Goal: Task Accomplishment & Management: Manage account settings

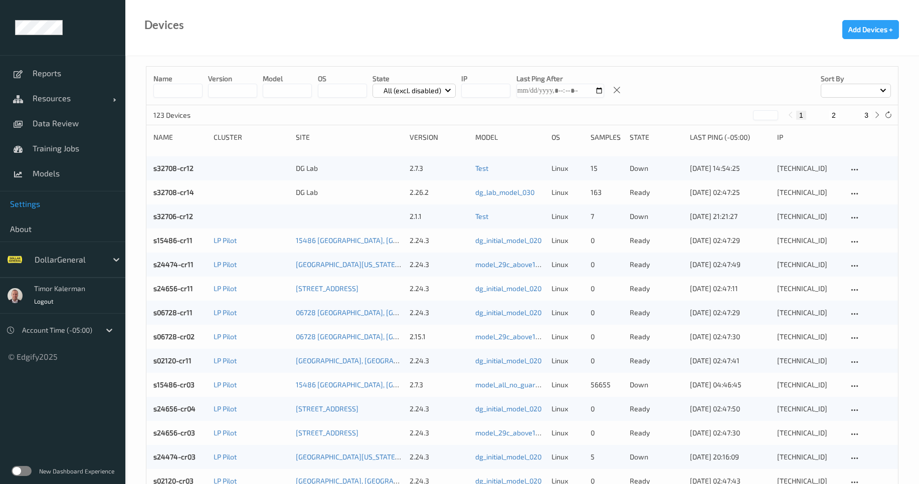
click at [26, 198] on link "Settings" at bounding box center [62, 204] width 125 height 25
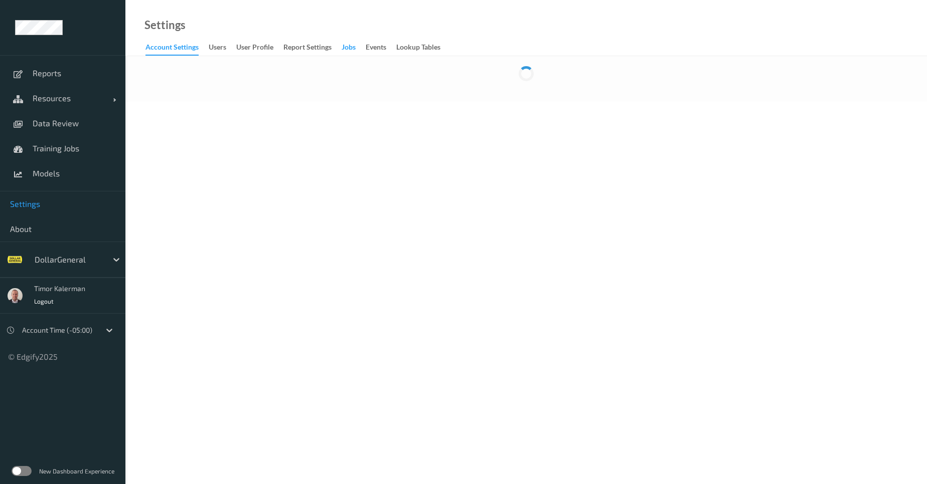
click at [356, 45] on div "Jobs" at bounding box center [348, 48] width 14 height 13
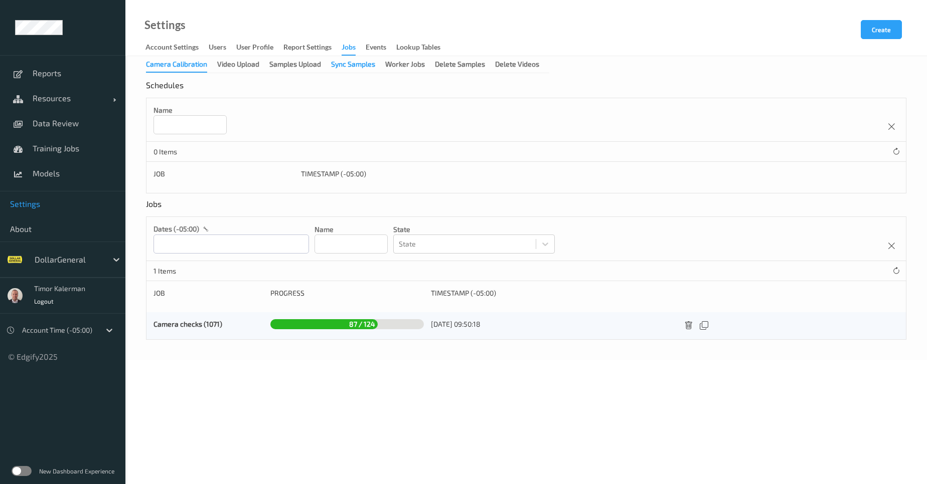
click at [341, 63] on div "Sync Samples" at bounding box center [353, 65] width 44 height 13
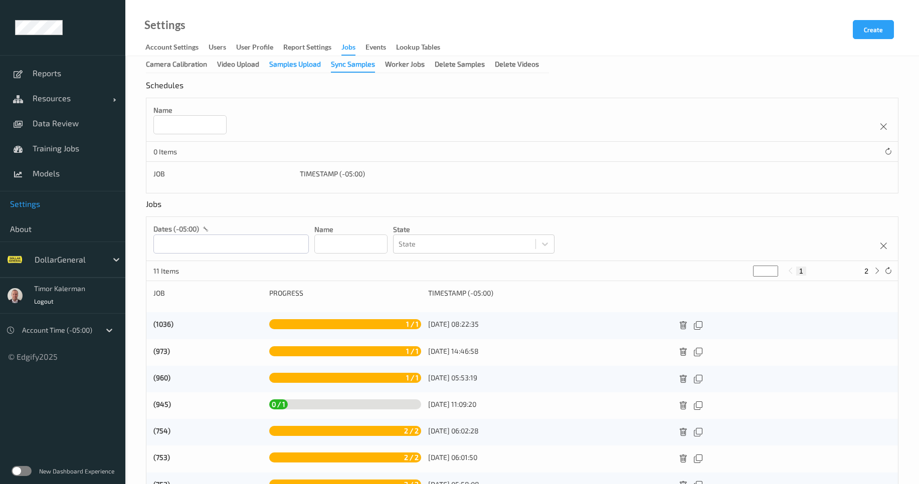
click at [307, 70] on div "Samples Upload" at bounding box center [295, 65] width 52 height 13
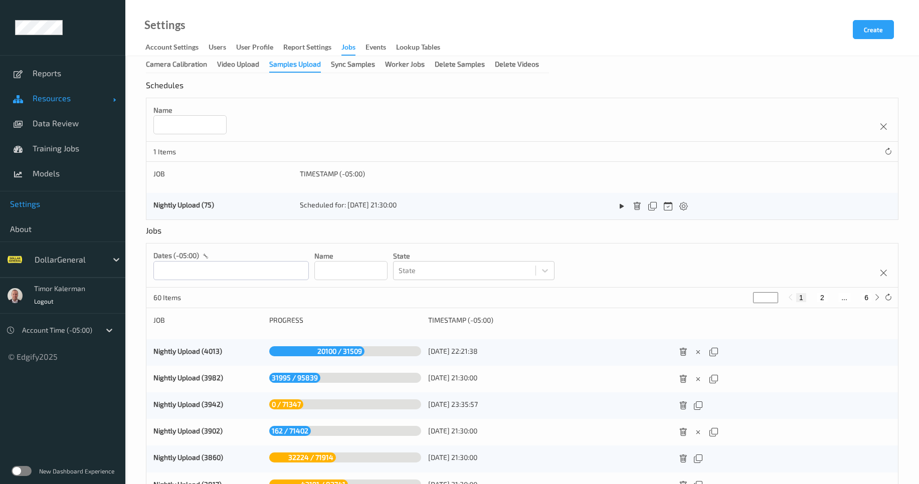
click at [62, 99] on span "Resources" at bounding box center [73, 98] width 80 height 10
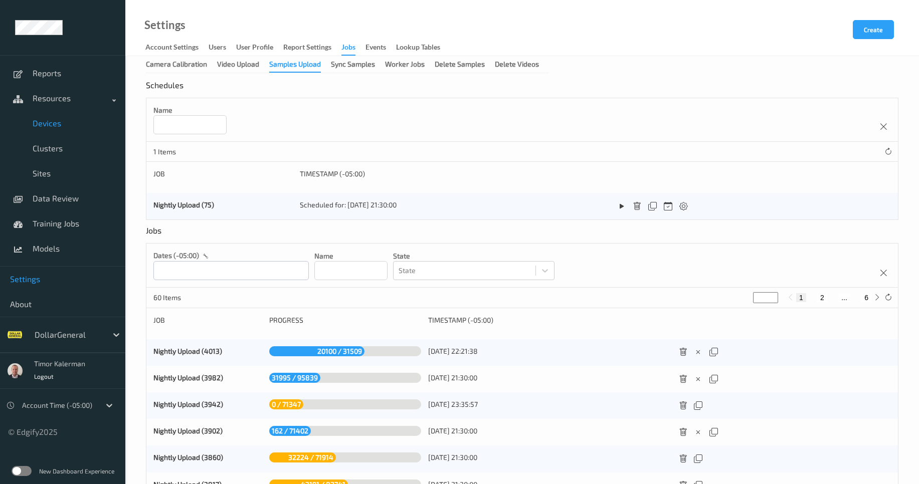
click at [63, 126] on span "Devices" at bounding box center [74, 123] width 83 height 10
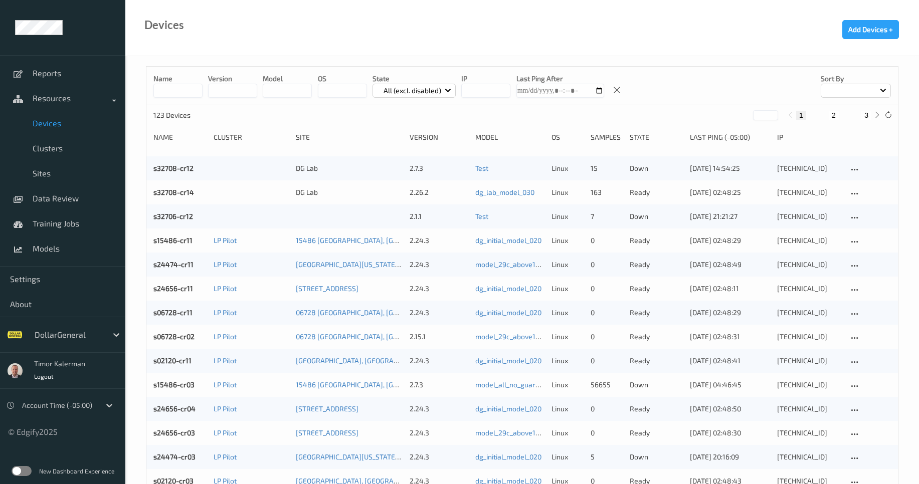
click at [191, 87] on input at bounding box center [177, 91] width 49 height 14
type input "*"
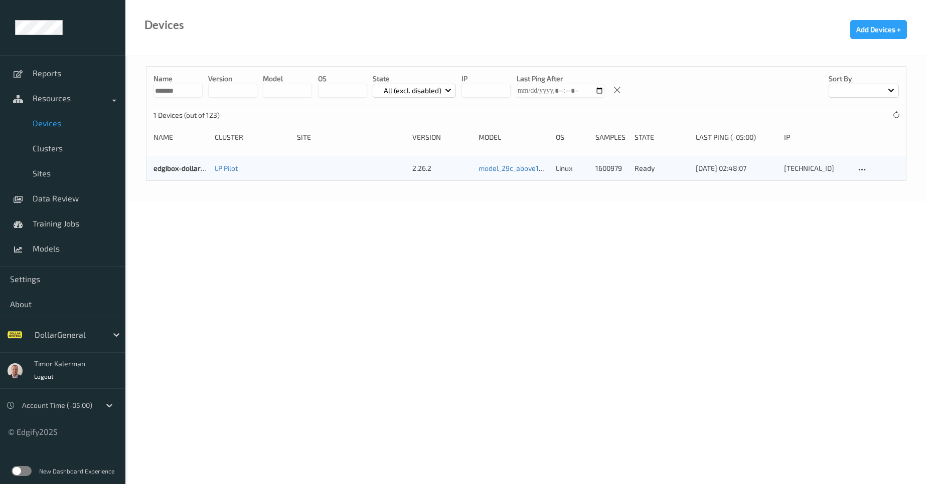
type input "*******"
click at [153, 172] on div "edgibox-dollargeneral LP Pilot 2.26.2 model_29c_above150_same_other linux 16009…" at bounding box center [525, 168] width 759 height 24
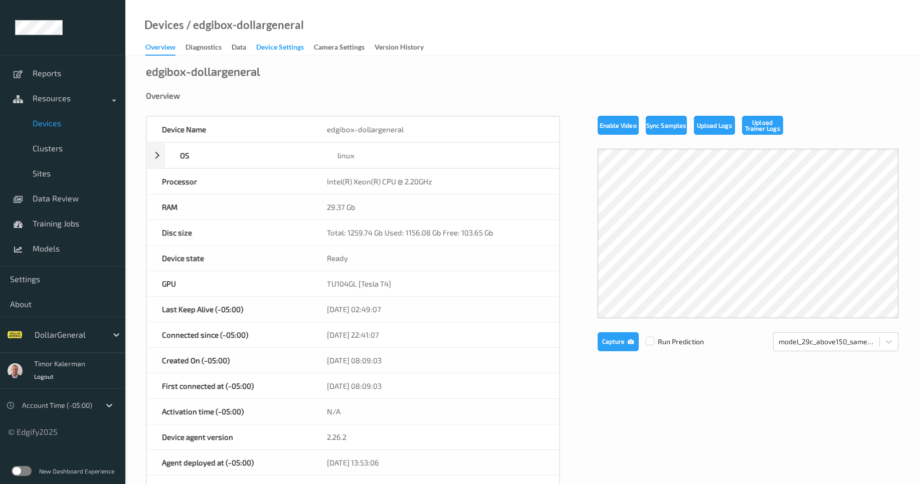
click at [280, 46] on div "Device Settings" at bounding box center [280, 48] width 48 height 13
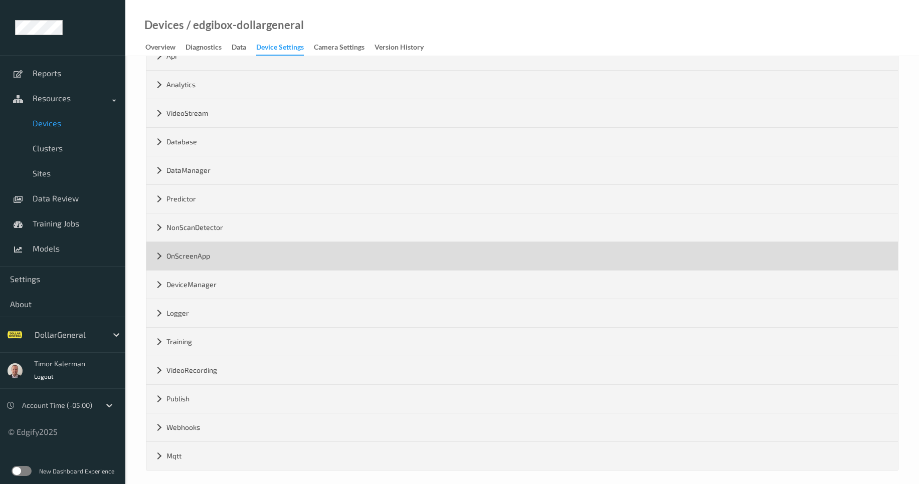
scroll to position [94, 0]
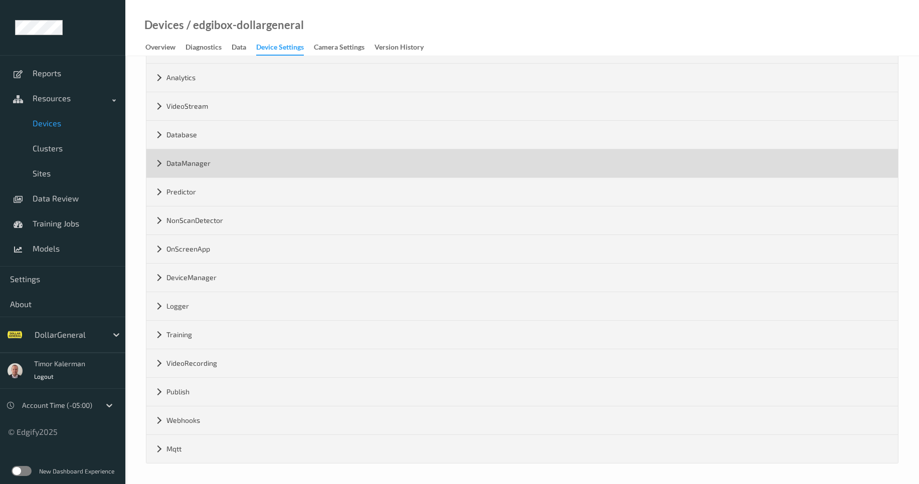
click at [219, 164] on div "DataManager" at bounding box center [522, 163] width 752 height 28
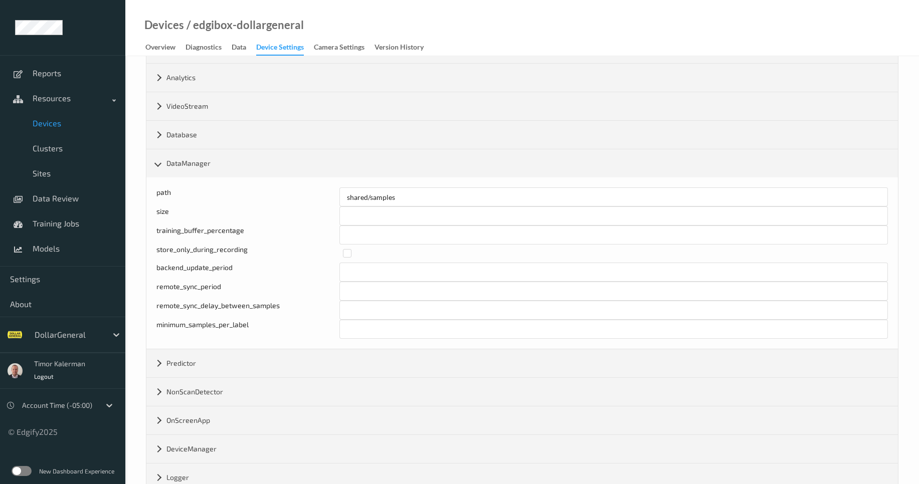
click at [206, 330] on div "minimum_samples_per_label" at bounding box center [247, 329] width 183 height 19
click at [183, 323] on div "minimum_samples_per_label" at bounding box center [247, 329] width 183 height 19
click at [42, 279] on span "Settings" at bounding box center [62, 279] width 105 height 10
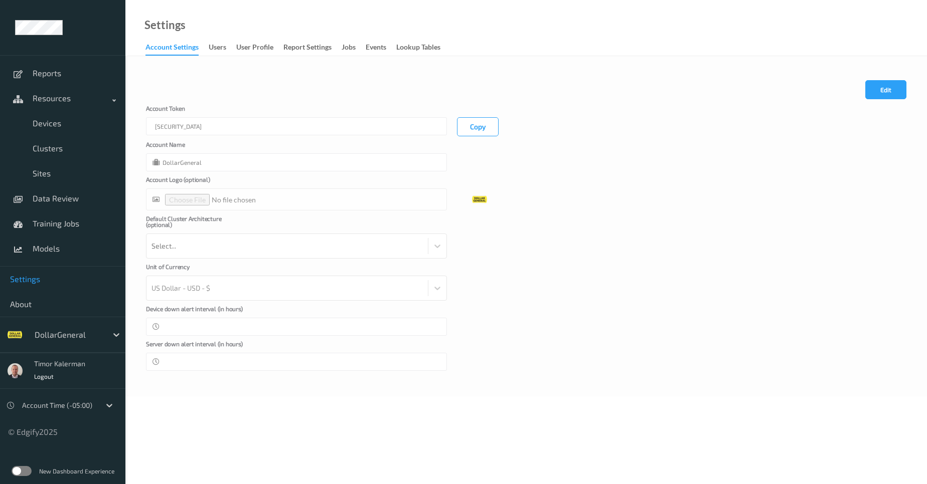
click at [365, 46] on link "Jobs" at bounding box center [353, 48] width 24 height 14
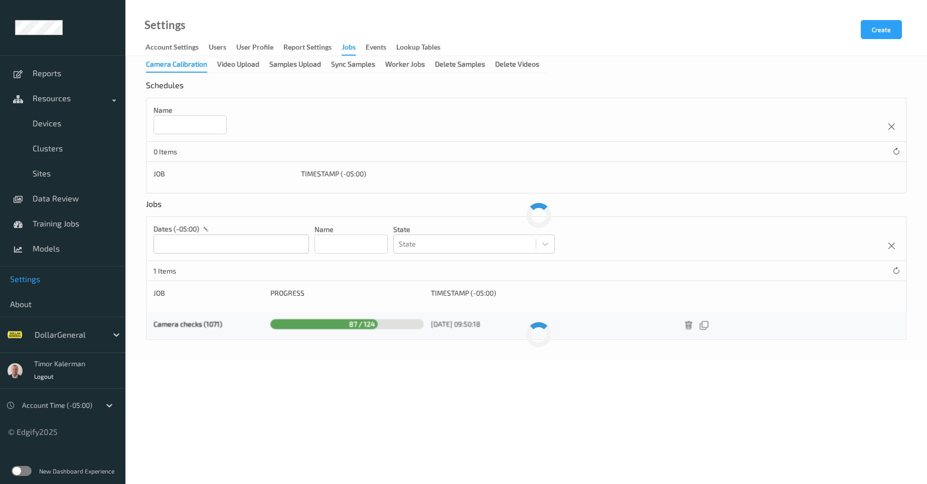
click at [353, 47] on div "Jobs" at bounding box center [348, 49] width 14 height 14
click at [286, 71] on div "Samples Upload" at bounding box center [295, 65] width 52 height 13
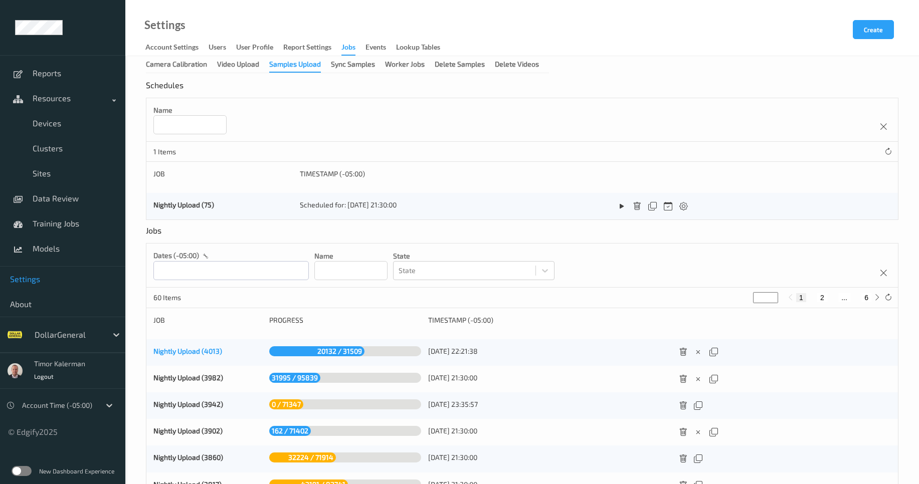
click at [177, 351] on link "Nightly Upload (4013)" at bounding box center [187, 351] width 69 height 9
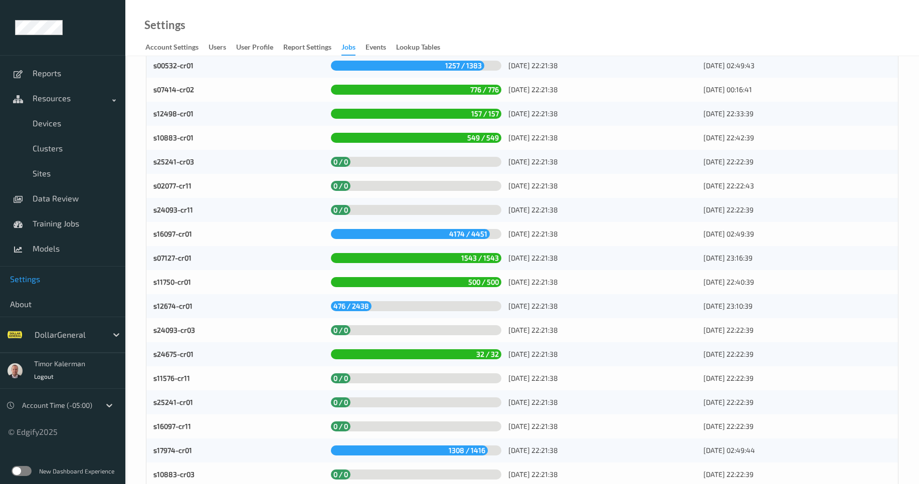
scroll to position [2804, 0]
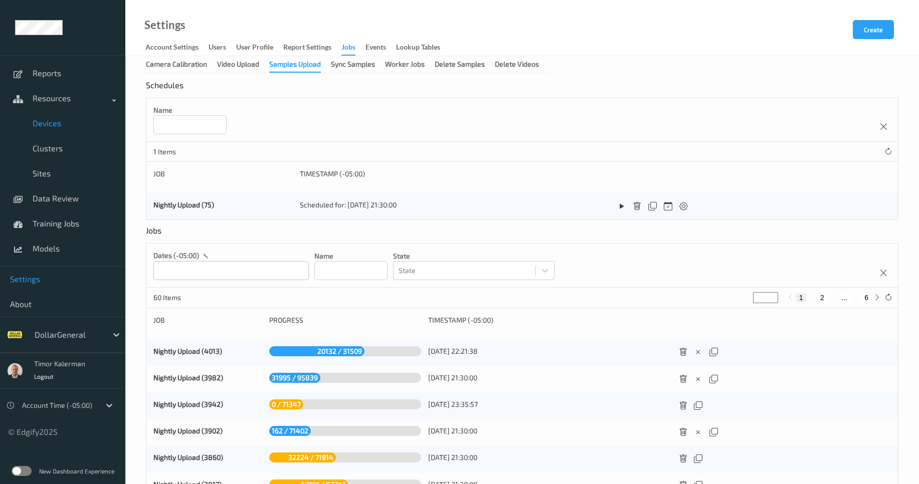
click at [68, 120] on span "Devices" at bounding box center [74, 123] width 83 height 10
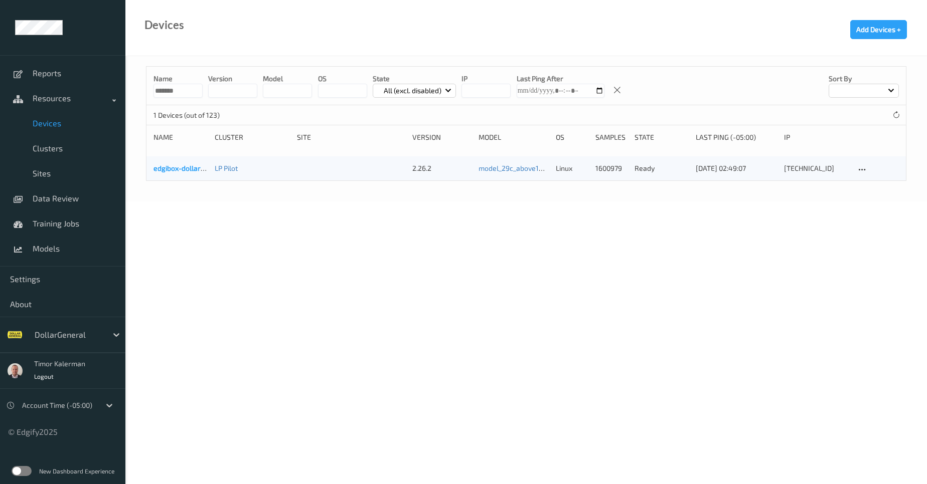
click at [185, 172] on link "edgibox-dollargeneral" at bounding box center [189, 168] width 72 height 9
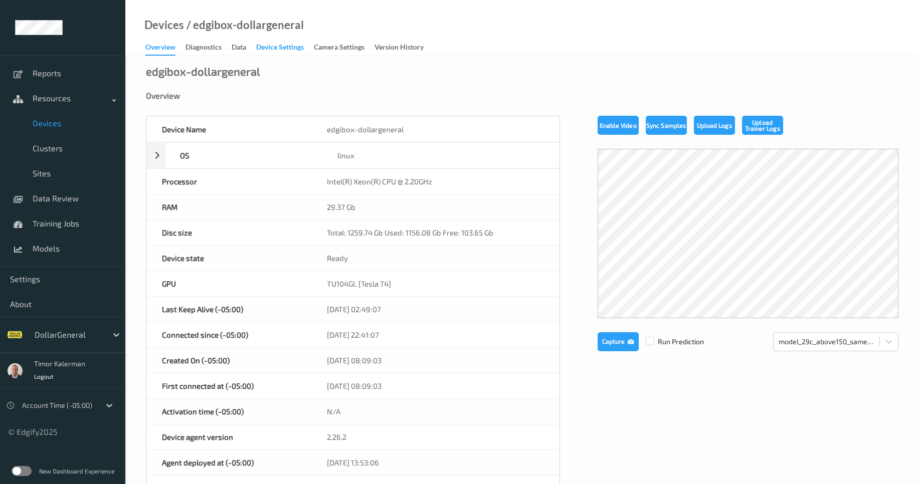
click at [264, 48] on div "Device Settings" at bounding box center [280, 48] width 48 height 13
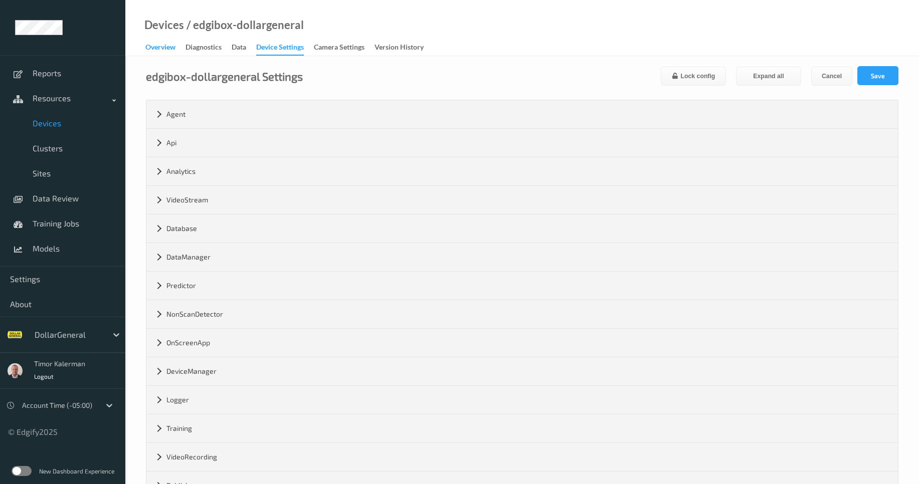
click at [160, 45] on div "Overview" at bounding box center [160, 48] width 30 height 13
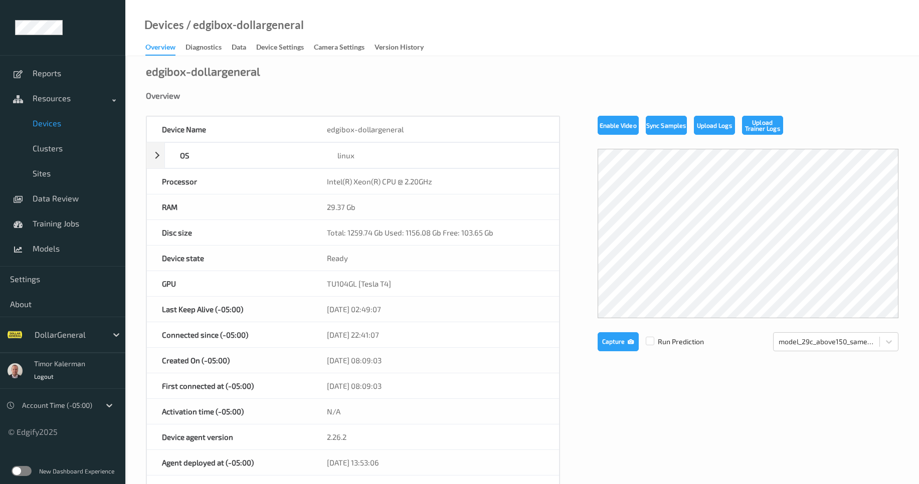
click at [339, 208] on div "29.37 Gb" at bounding box center [435, 207] width 247 height 25
click at [337, 206] on div "29.37 Gb" at bounding box center [435, 207] width 247 height 25
click at [278, 43] on div "Device Settings" at bounding box center [280, 48] width 48 height 13
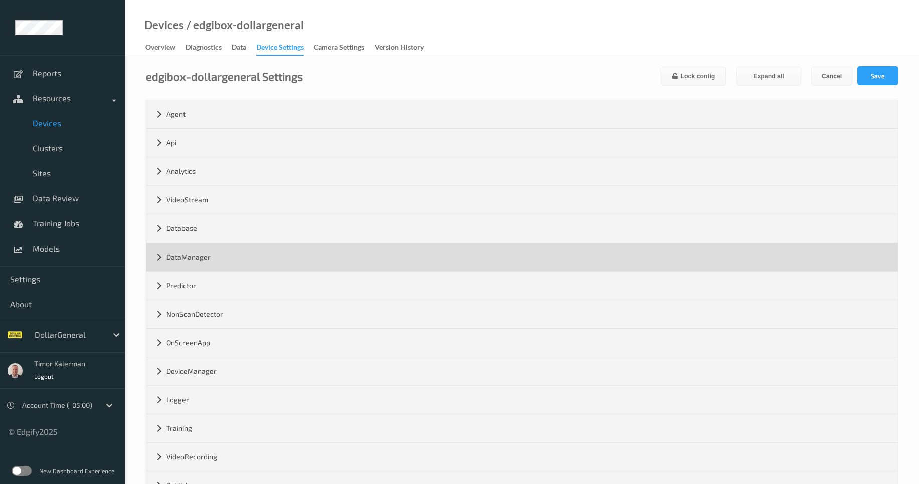
click at [220, 262] on div "DataManager" at bounding box center [522, 257] width 752 height 28
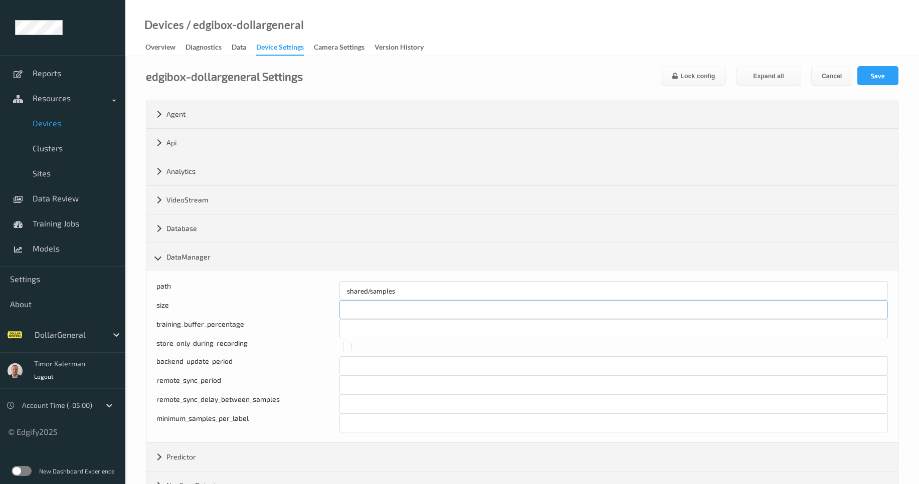
click at [358, 311] on input "******" at bounding box center [613, 309] width 549 height 19
click at [227, 55] on div "Overview Diagnostics Data Device Settings Camera Settings Version History" at bounding box center [289, 48] width 288 height 15
click at [244, 45] on div "Data" at bounding box center [239, 48] width 15 height 13
